Goal: Transaction & Acquisition: Subscribe to service/newsletter

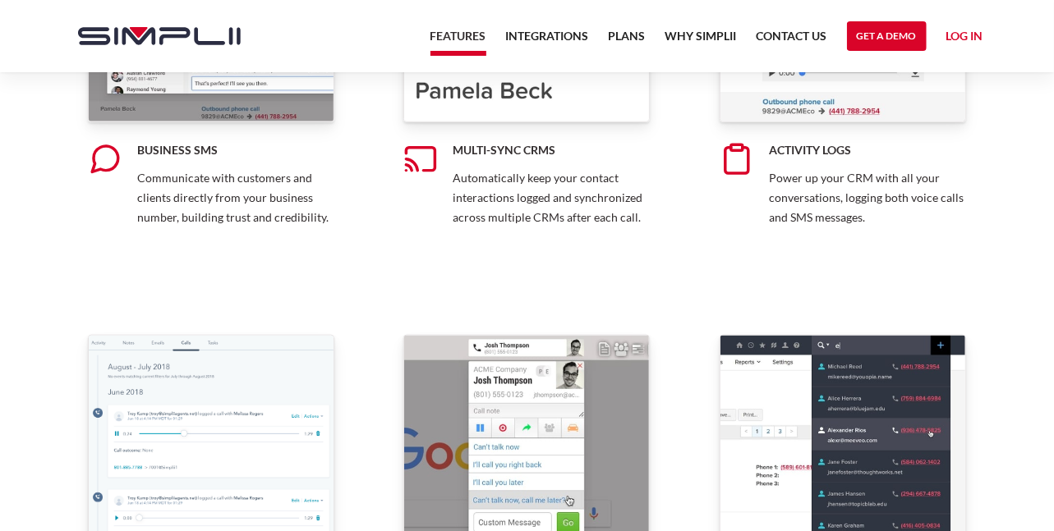
scroll to position [998, 0]
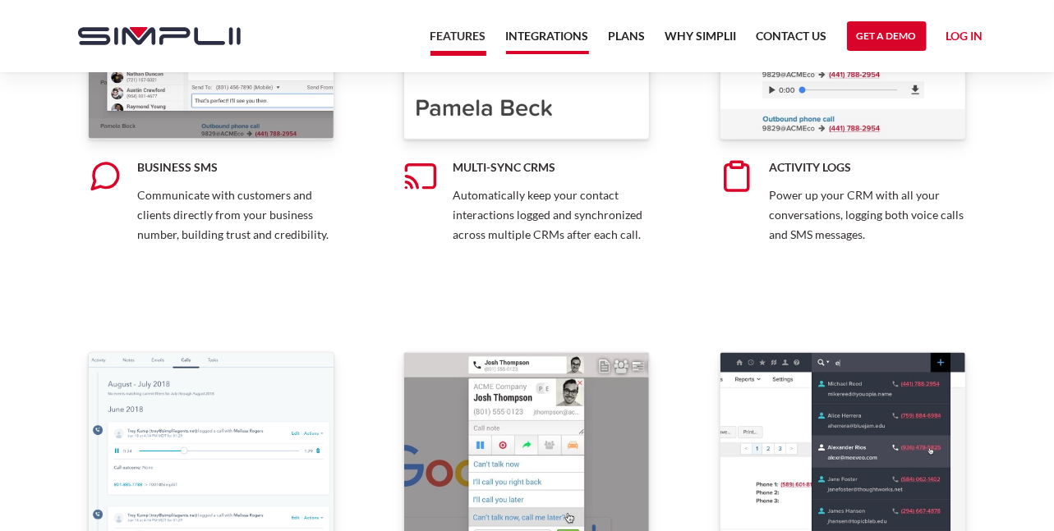
click at [554, 36] on link "Integrations" at bounding box center [547, 40] width 83 height 28
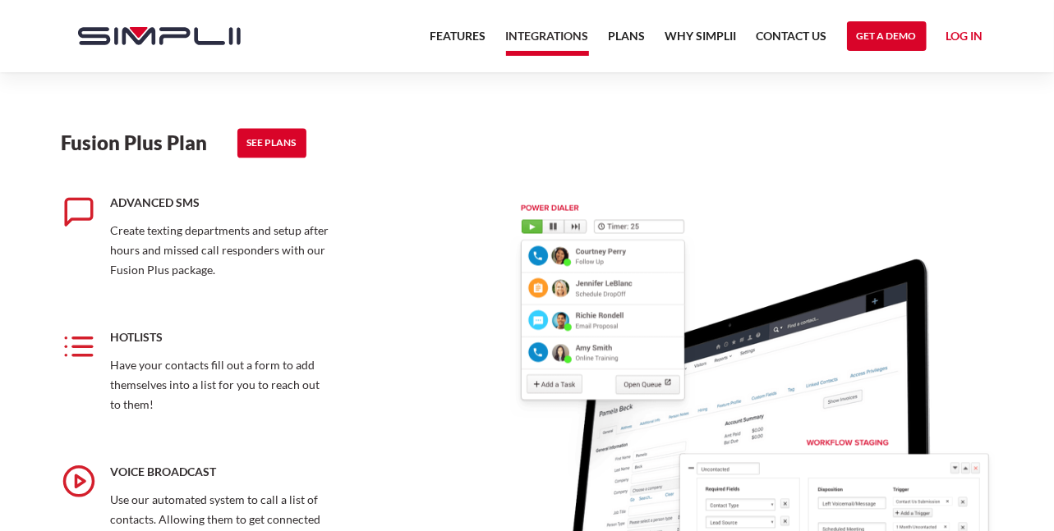
scroll to position [1807, 0]
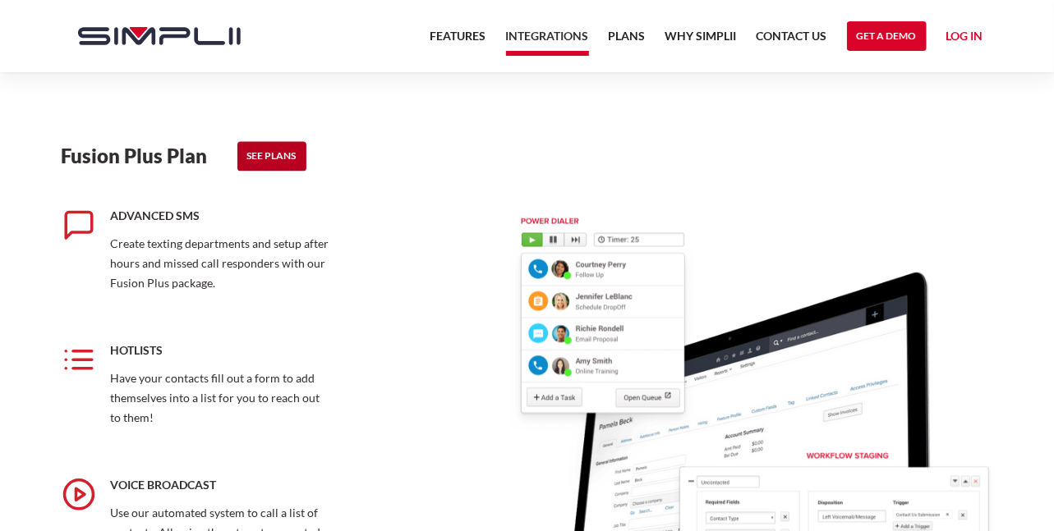
click at [279, 156] on link "See Plans" at bounding box center [271, 156] width 69 height 30
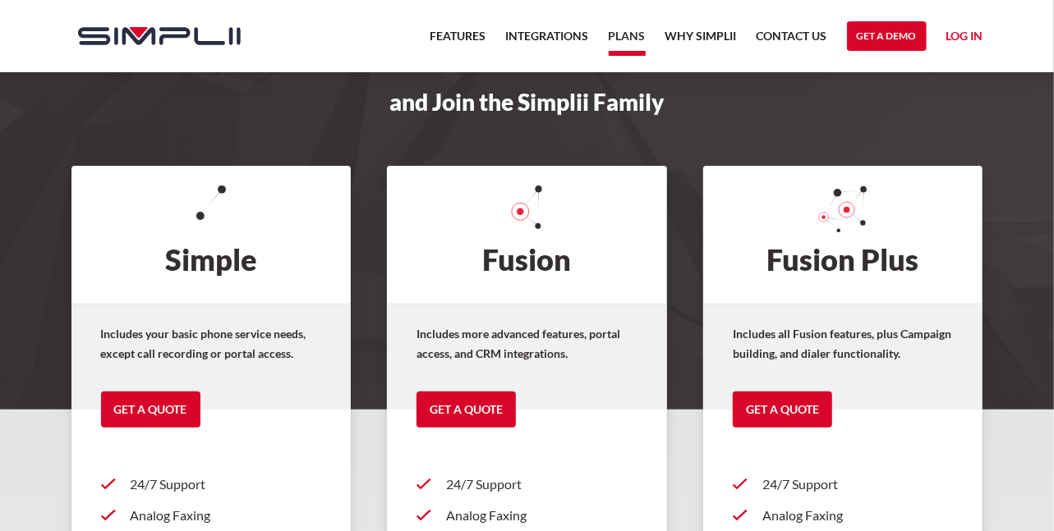
scroll to position [82, 0]
